Goal: Task Accomplishment & Management: Manage account settings

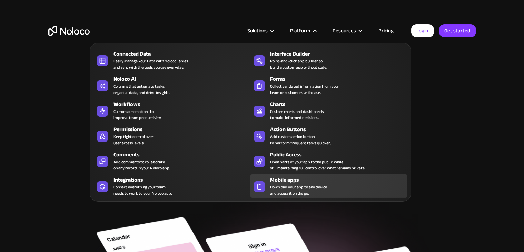
click at [286, 180] on div "Mobile apps" at bounding box center [340, 179] width 140 height 8
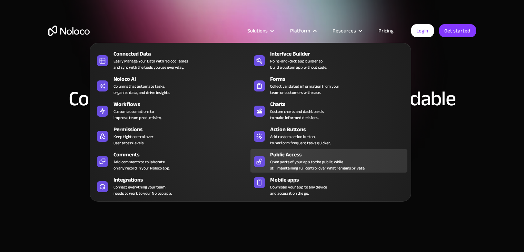
click at [290, 156] on div "Public Access" at bounding box center [340, 154] width 140 height 8
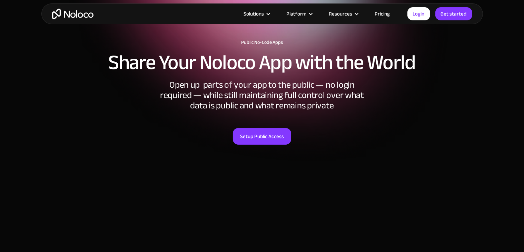
scroll to position [34, 0]
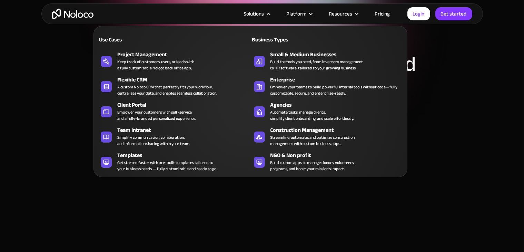
click at [257, 11] on div "Solutions" at bounding box center [254, 13] width 20 height 9
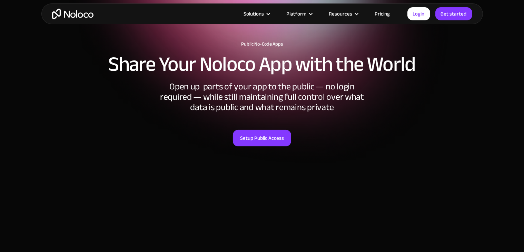
click at [252, 15] on div "Solutions" at bounding box center [254, 13] width 20 height 9
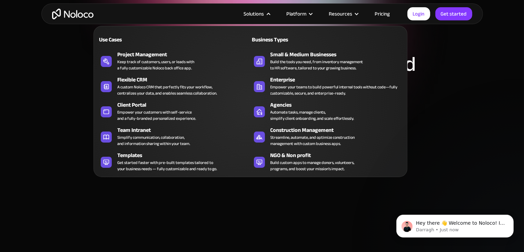
scroll to position [0, 0]
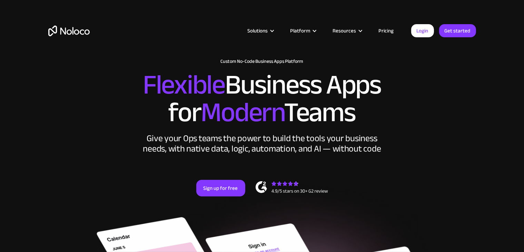
click at [233, 188] on link "Sign up for free" at bounding box center [220, 188] width 49 height 17
click at [432, 32] on link "Login" at bounding box center [422, 30] width 23 height 13
